Goal: Use online tool/utility: Utilize a website feature to perform a specific function

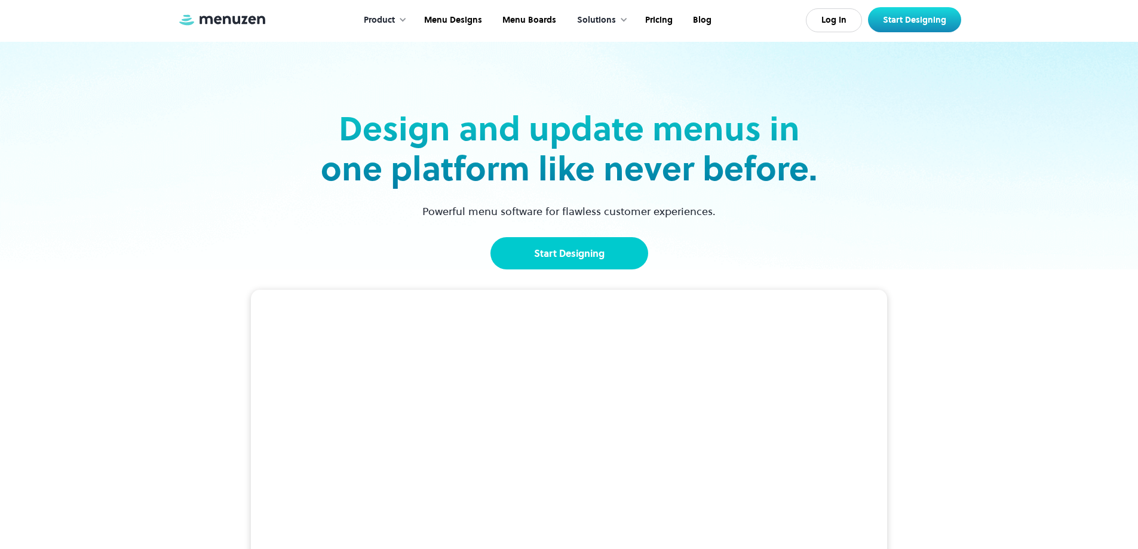
click at [579, 246] on link "Start Designing" at bounding box center [569, 253] width 158 height 32
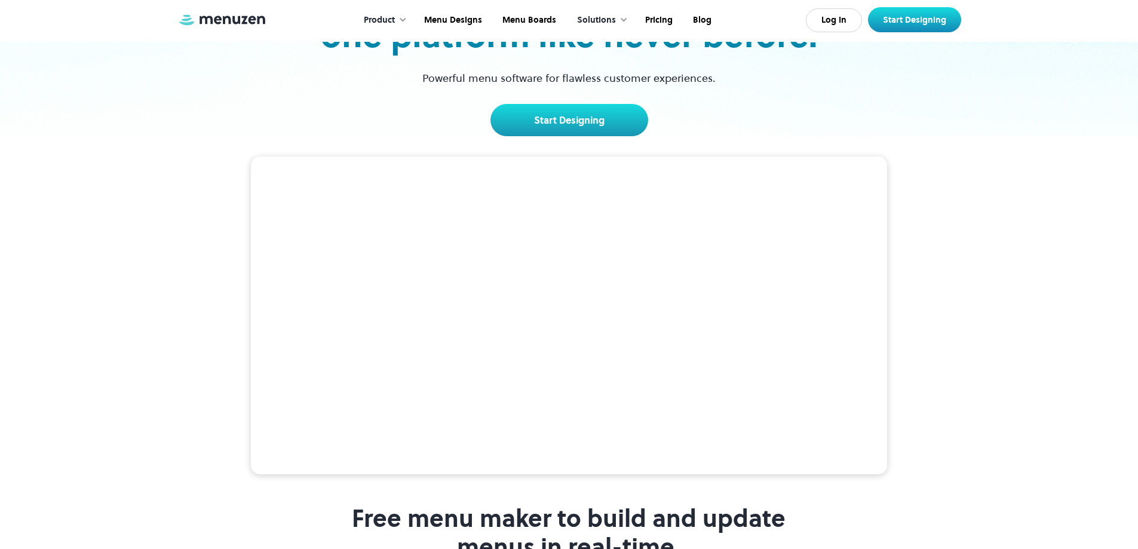
scroll to position [60, 0]
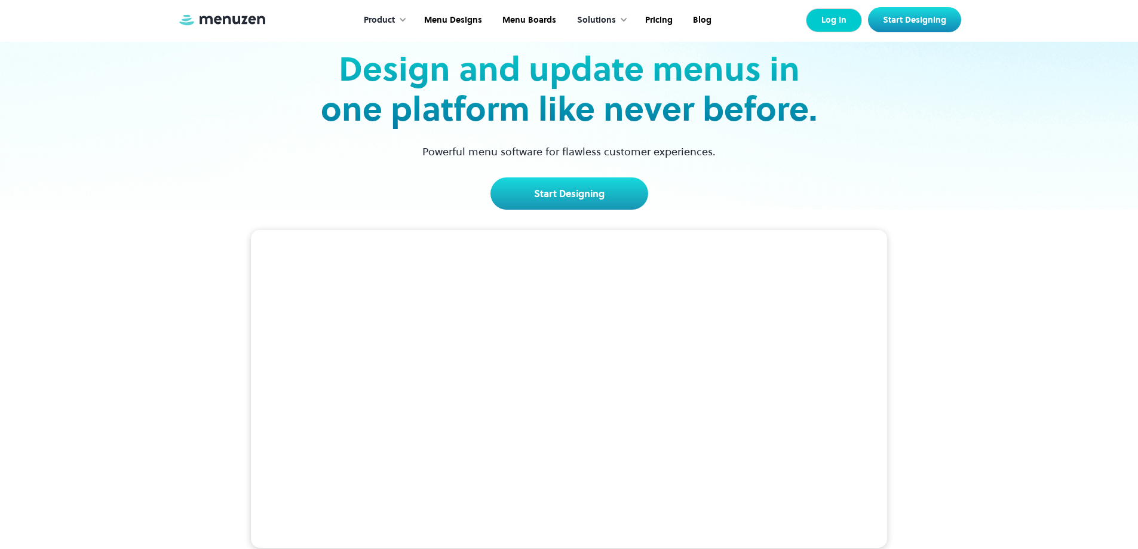
click at [825, 21] on link "Log In" at bounding box center [834, 20] width 56 height 24
click at [576, 202] on link "Start Designing" at bounding box center [569, 193] width 158 height 32
